Goal: Task Accomplishment & Management: Use online tool/utility

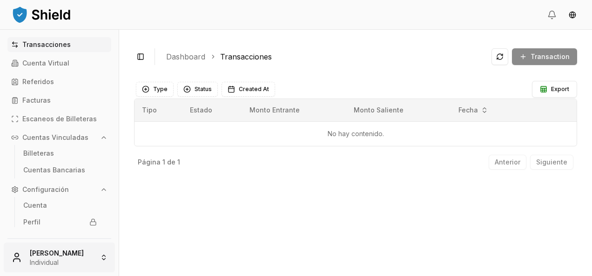
click at [79, 249] on html "Transacciones Cuenta Virtual Referidos Facturas Escaneos de Billeteras Cuentas …" at bounding box center [296, 138] width 592 height 276
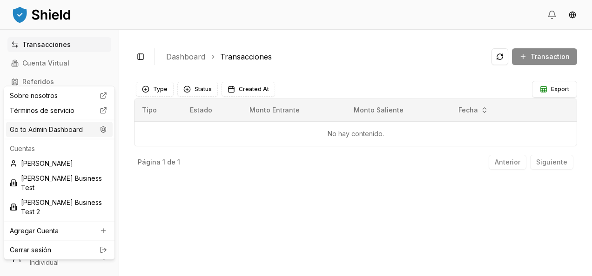
click at [62, 132] on div "Go to Admin Dashboard" at bounding box center [59, 129] width 107 height 15
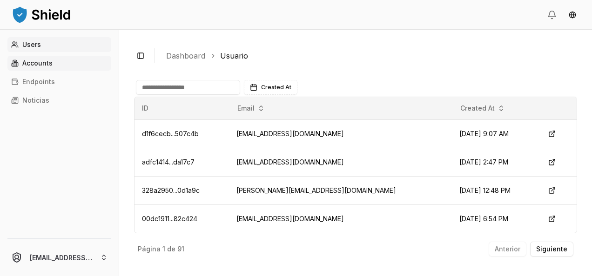
click at [60, 64] on link "Accounts" at bounding box center [59, 63] width 104 height 15
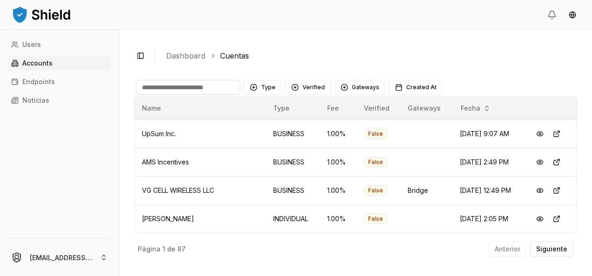
click at [157, 89] on input at bounding box center [188, 87] width 104 height 15
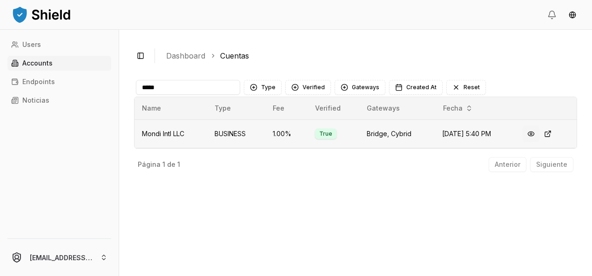
type input "*****"
click at [537, 133] on button at bounding box center [531, 134] width 17 height 17
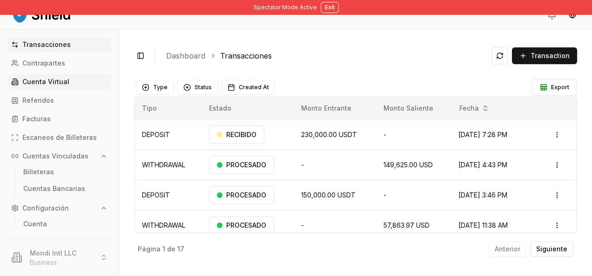
click at [62, 84] on p "Cuenta Virtual" at bounding box center [45, 82] width 47 height 7
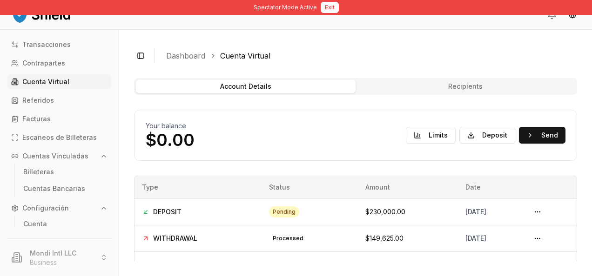
click at [328, 10] on button "Exit" at bounding box center [330, 7] width 18 height 11
